Goal: Task Accomplishment & Management: Manage account settings

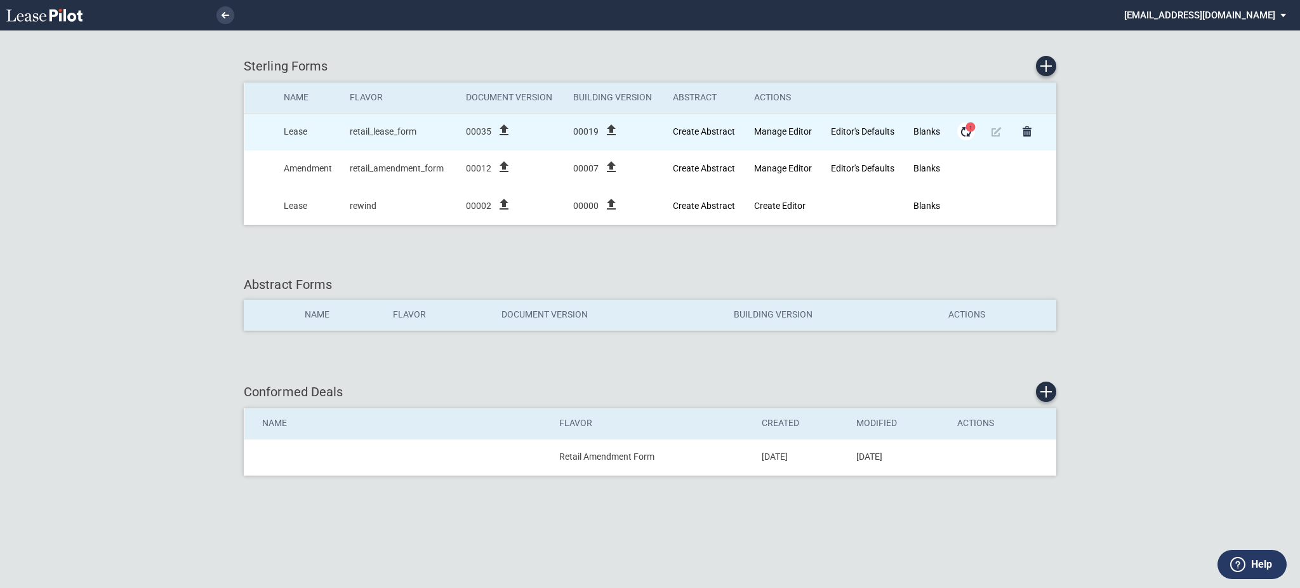
click at [966, 129] on span "1" at bounding box center [971, 127] width 10 height 10
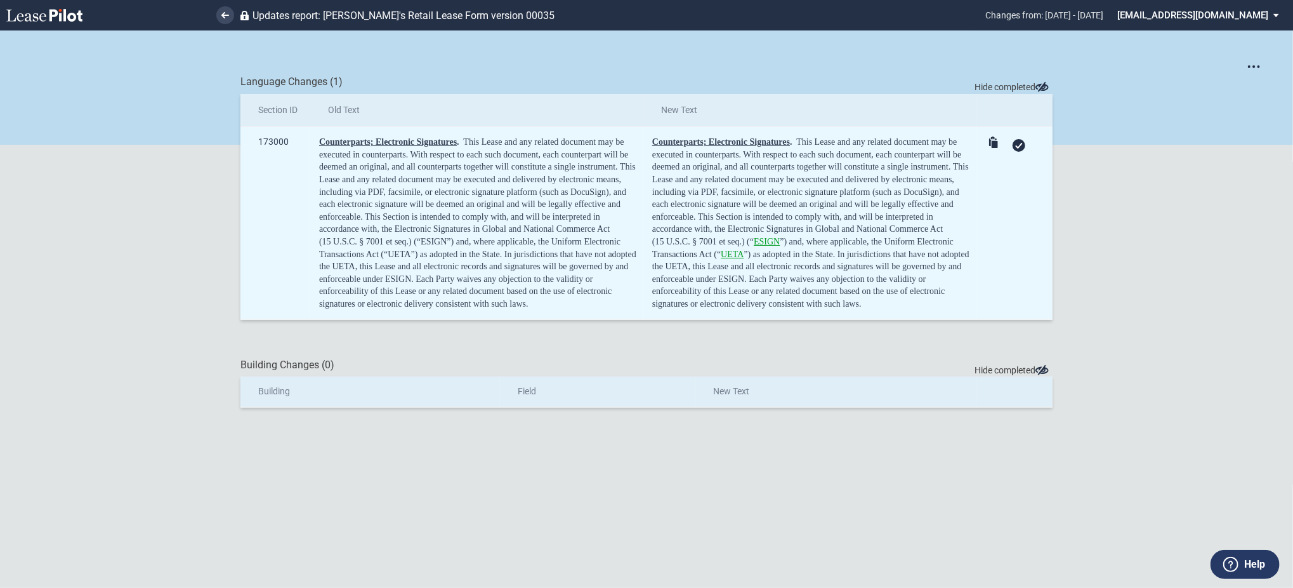
click at [1019, 150] on div at bounding box center [1019, 145] width 13 height 13
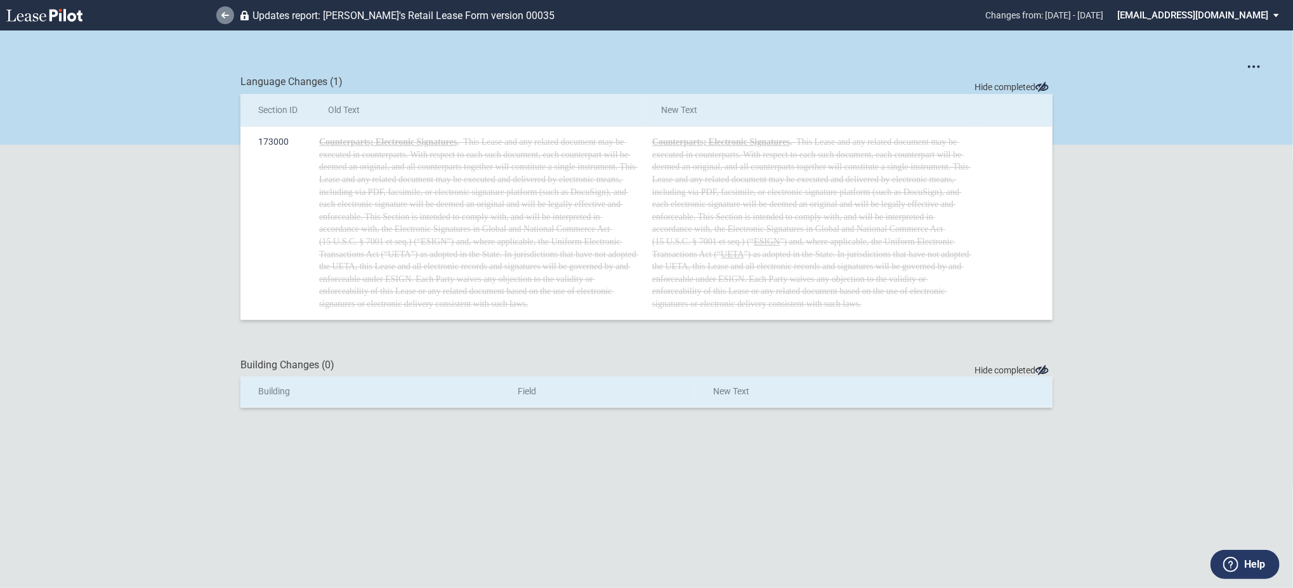
click at [229, 16] on link at bounding box center [225, 15] width 18 height 18
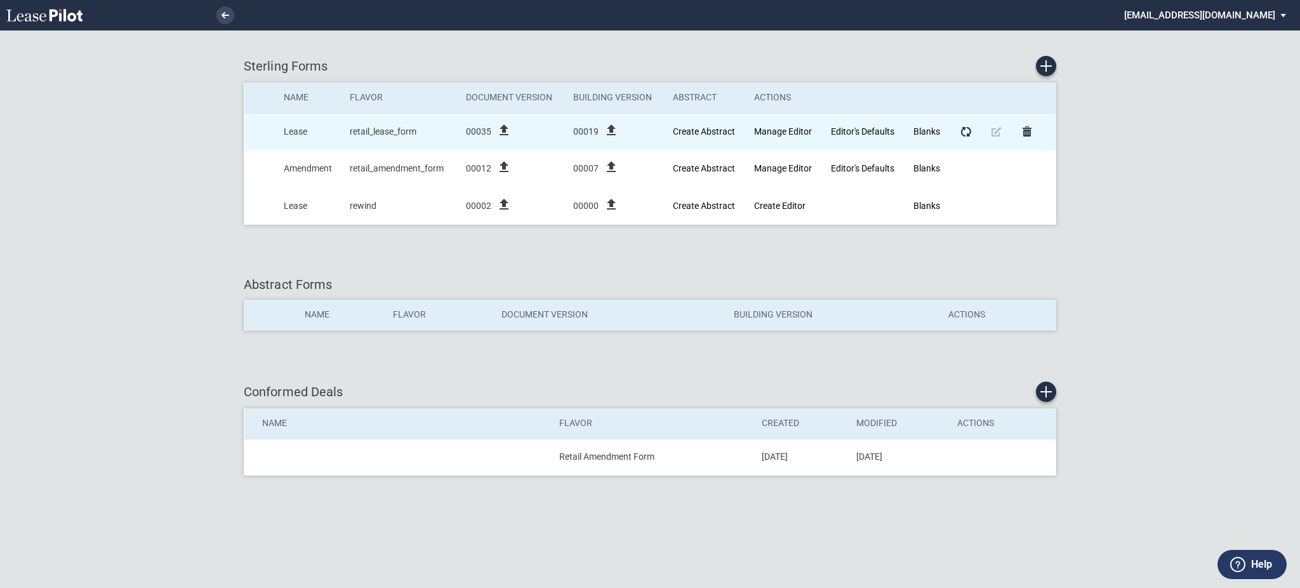
click at [612, 122] on icon "file_upload" at bounding box center [610, 129] width 15 height 15
click at [499, 135] on icon "file_upload" at bounding box center [503, 129] width 15 height 15
click at [608, 132] on icon "file_upload" at bounding box center [610, 129] width 15 height 15
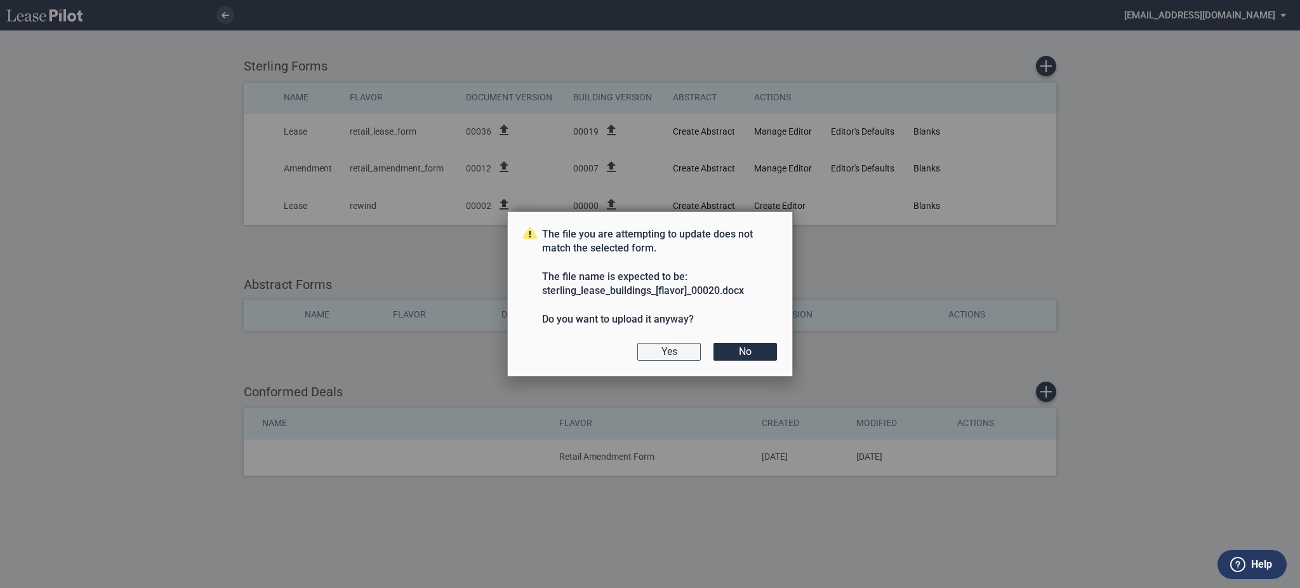
click at [676, 345] on button "Yes" at bounding box center [668, 352] width 63 height 18
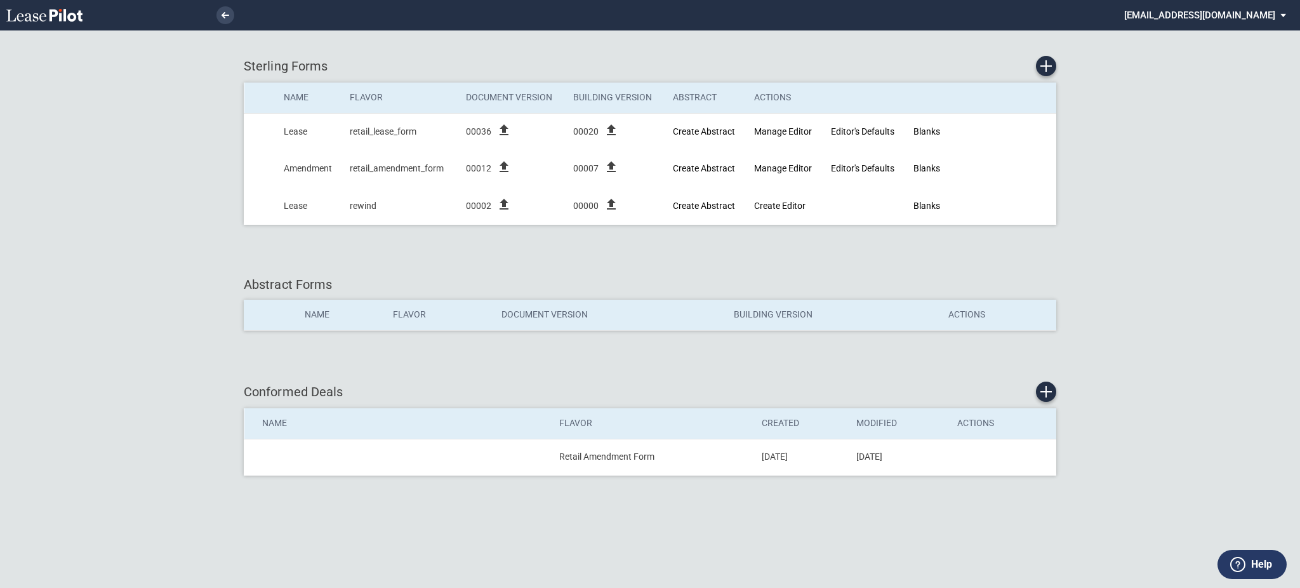
click at [1221, 16] on md-select "[EMAIL_ADDRESS][DOMAIN_NAME] Super Admin Area Admin Area Settings Sign Out" at bounding box center [1210, 14] width 174 height 29
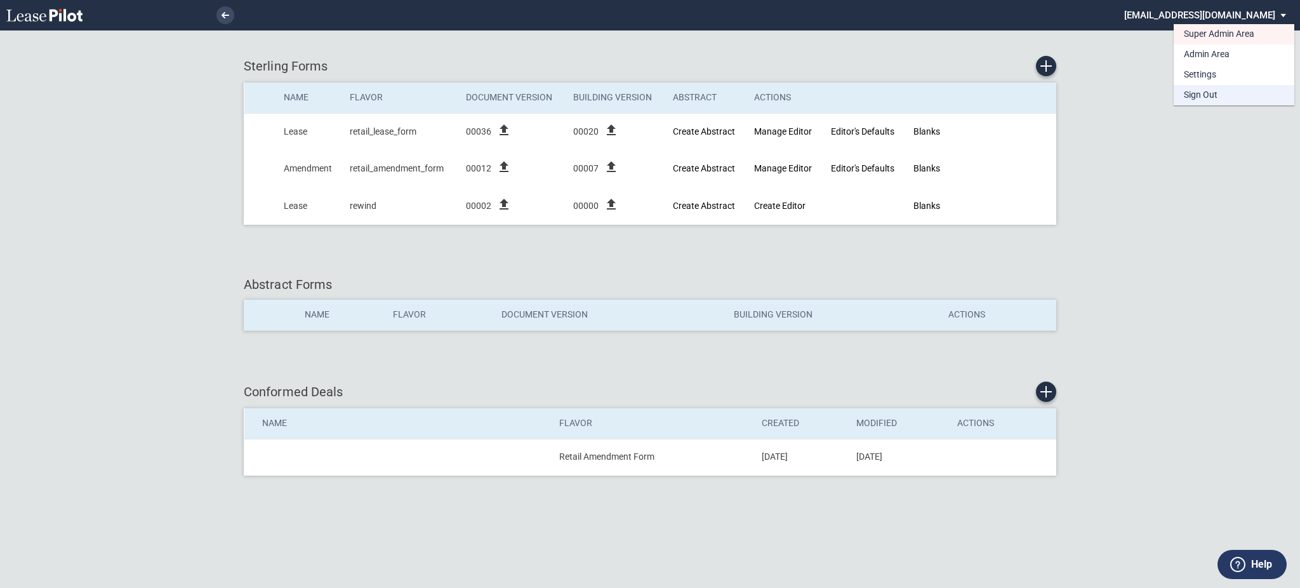
click at [1199, 102] on md-option "Sign Out" at bounding box center [1233, 95] width 121 height 20
